Goal: Check status: Check status

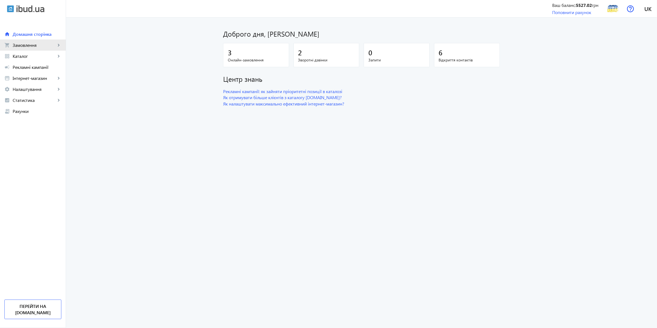
click at [32, 42] on link "shopping_cart Замовлення keyboard_arrow_right" at bounding box center [33, 45] width 66 height 11
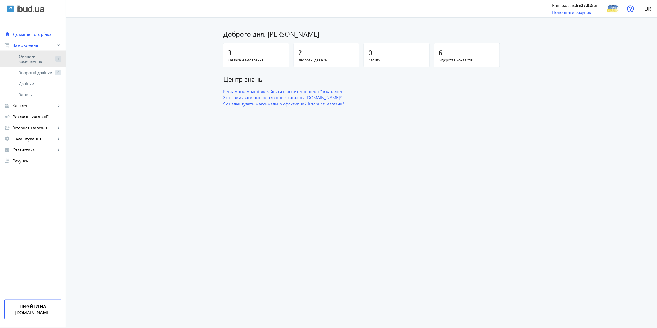
click at [39, 56] on span "Онлайн-замовлення" at bounding box center [36, 58] width 34 height 11
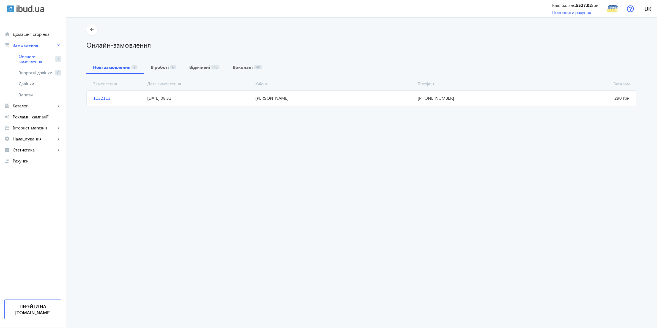
click at [220, 101] on span "[DATE] 08:31" at bounding box center [199, 98] width 108 height 6
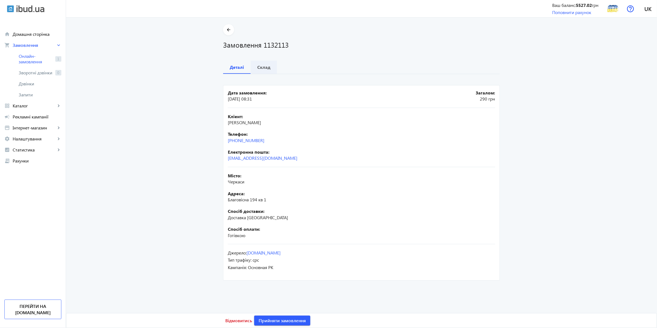
click at [259, 66] on b "Склад" at bounding box center [263, 67] width 13 height 4
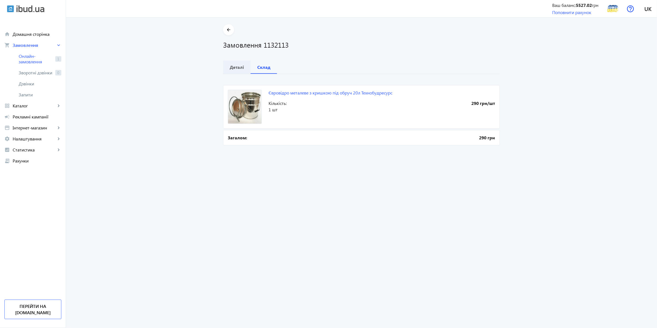
click at [236, 62] on span "Деталі" at bounding box center [237, 67] width 14 height 13
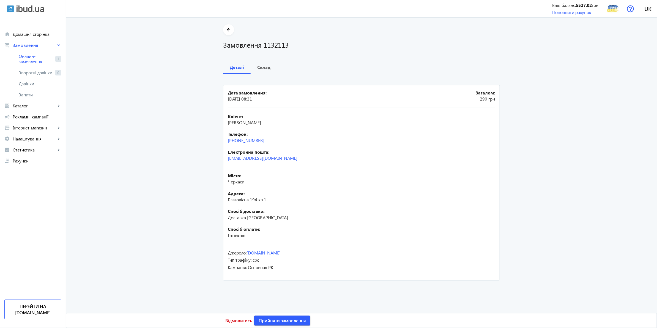
drag, startPoint x: 270, startPoint y: 141, endPoint x: 224, endPoint y: 144, distance: 46.0
click at [224, 144] on mat-card "Дата замовлення: [DATE] 08:31 Загалом: 290 грн Кліент: [PERSON_NAME] Телефон: […" at bounding box center [361, 182] width 277 height 195
copy link "[PHONE_NUMBER]"
